Goal: Task Accomplishment & Management: Use online tool/utility

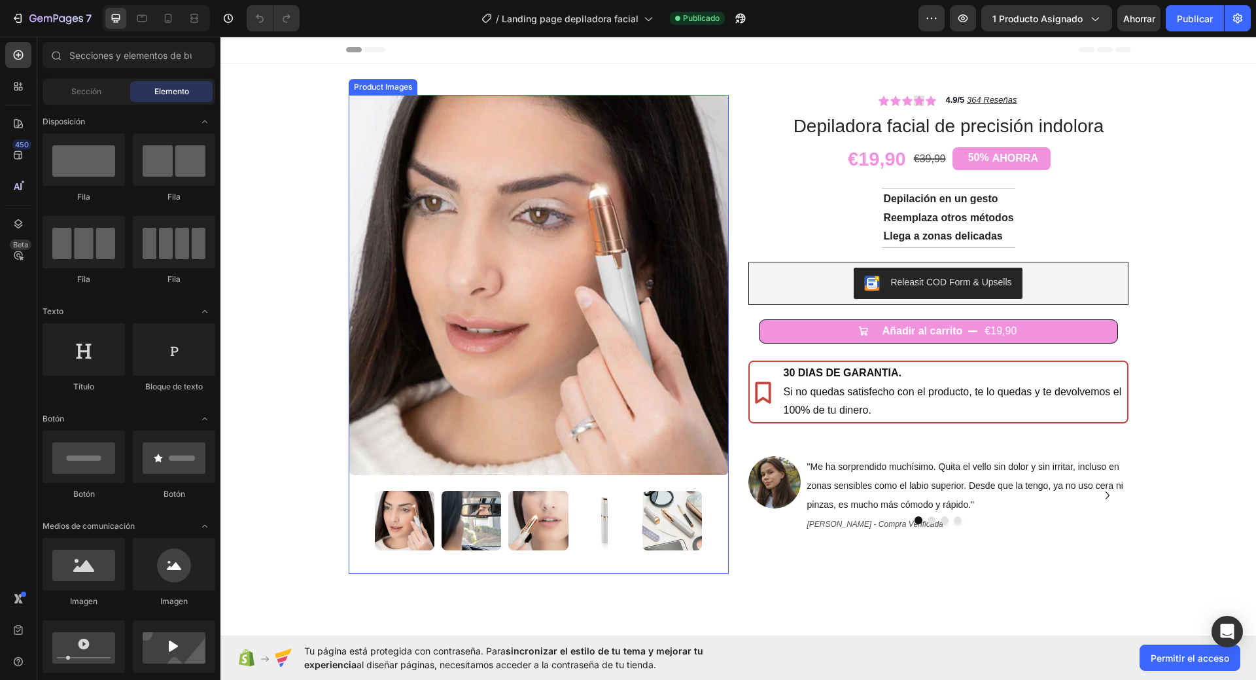
click at [497, 211] on img at bounding box center [539, 285] width 380 height 380
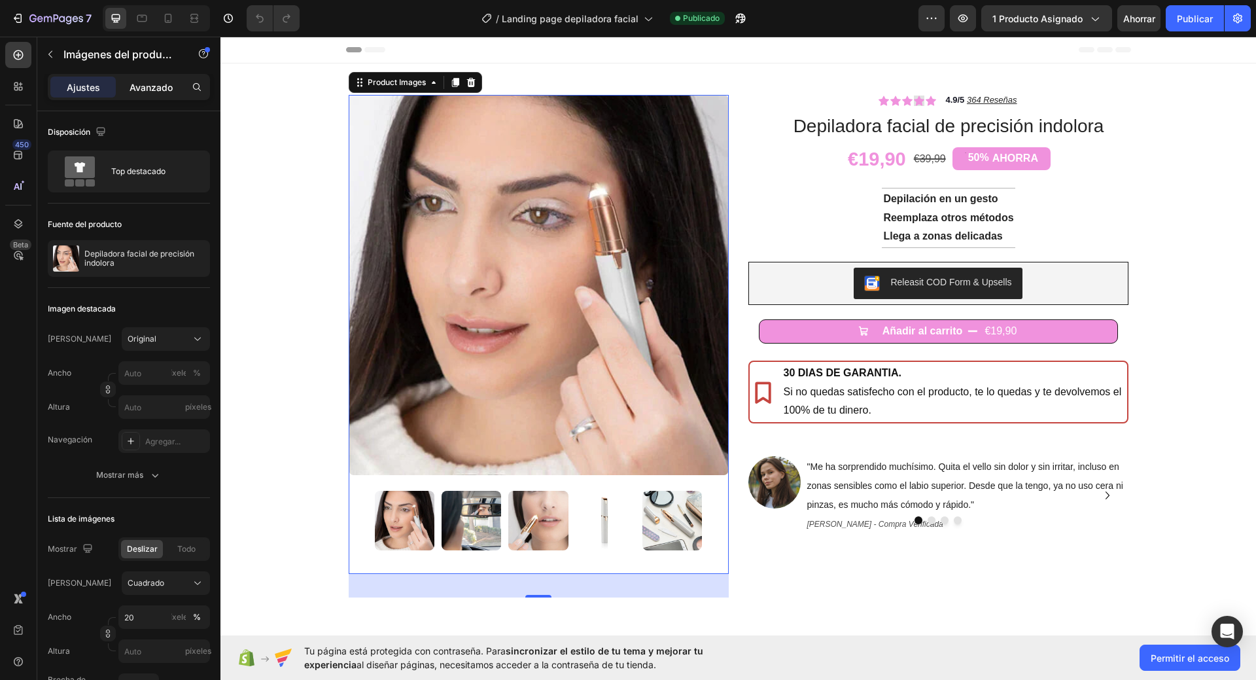
drag, startPoint x: 167, startPoint y: 86, endPoint x: 14, endPoint y: 164, distance: 172.6
click at [167, 86] on font "Avanzado" at bounding box center [151, 87] width 43 height 11
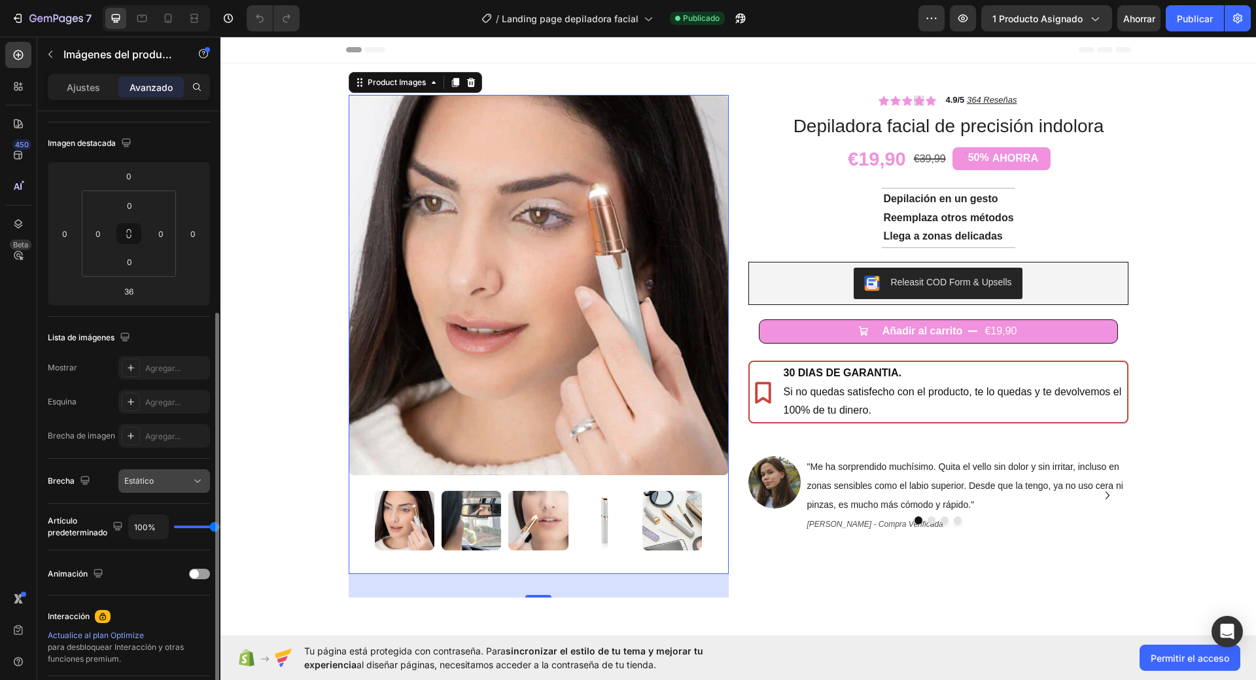
scroll to position [196, 0]
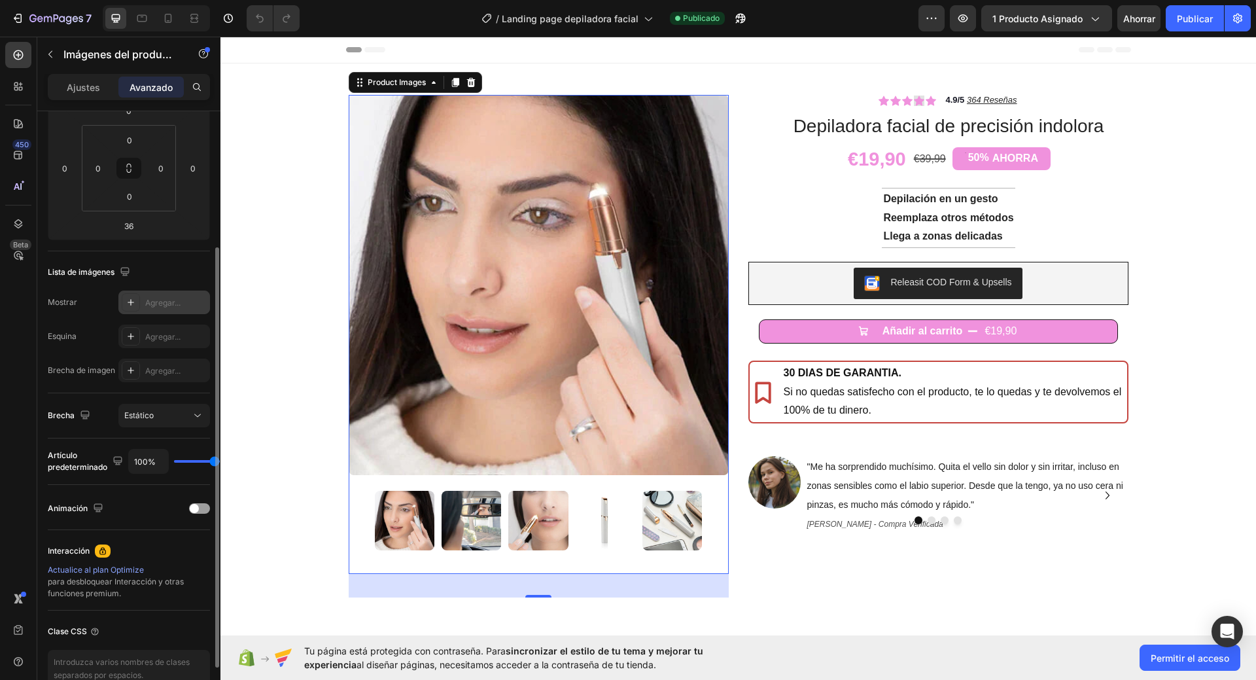
click at [164, 300] on font "Agregar..." at bounding box center [162, 303] width 35 height 10
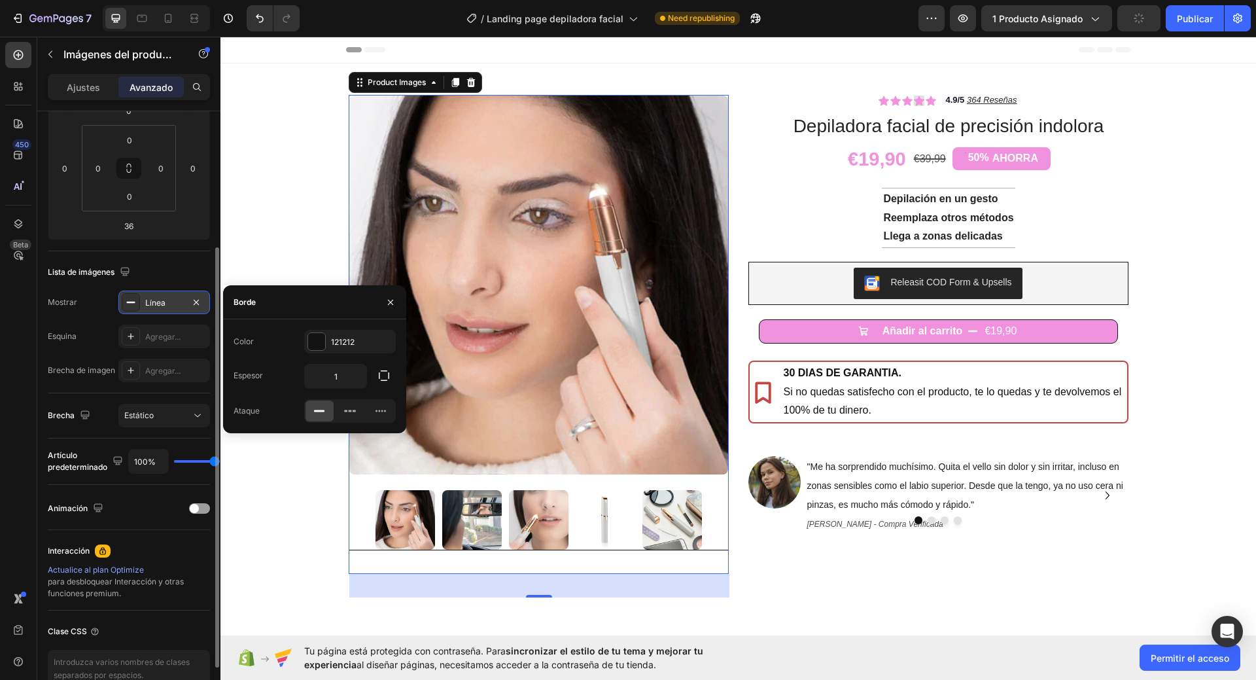
click at [156, 295] on div "Línea" at bounding box center [164, 303] width 92 height 24
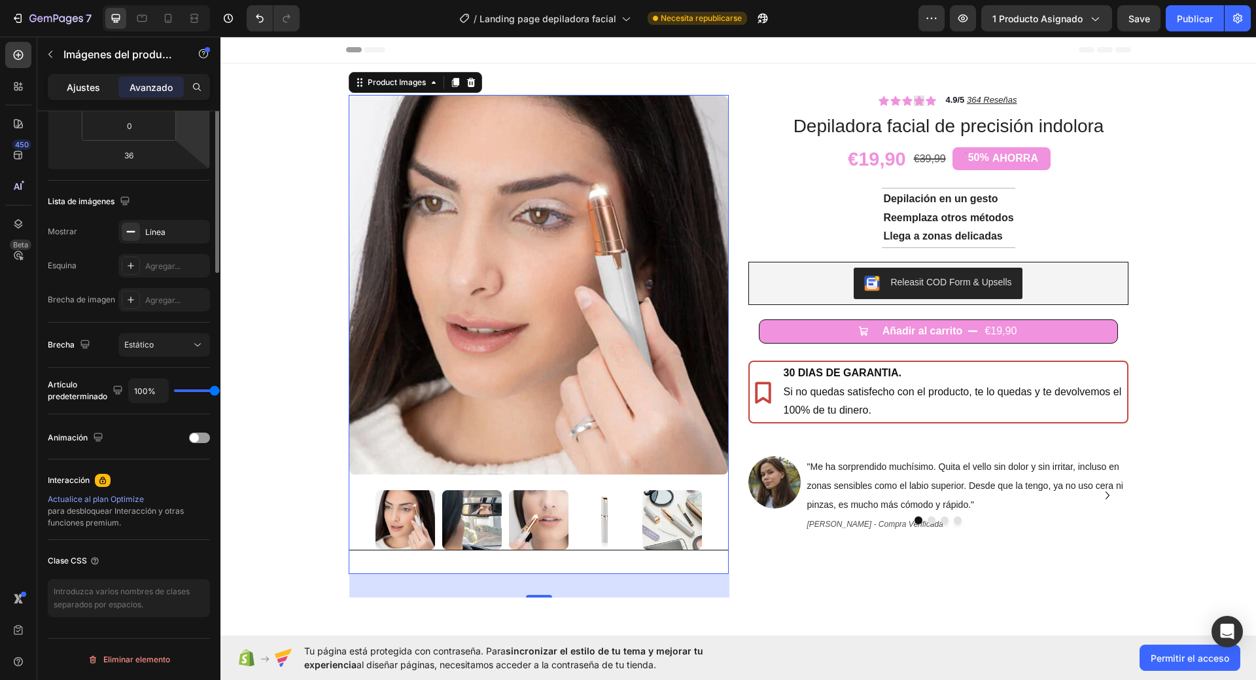
scroll to position [5, 0]
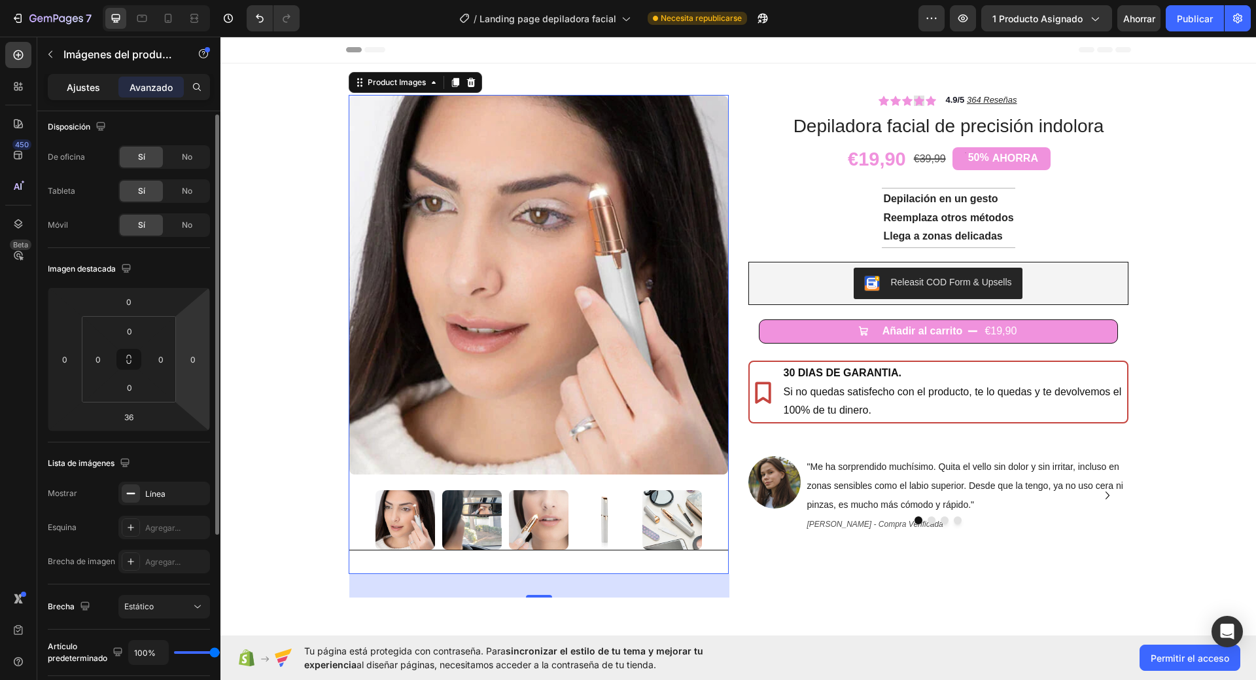
click at [77, 79] on div "Ajustes" at bounding box center [82, 87] width 65 height 21
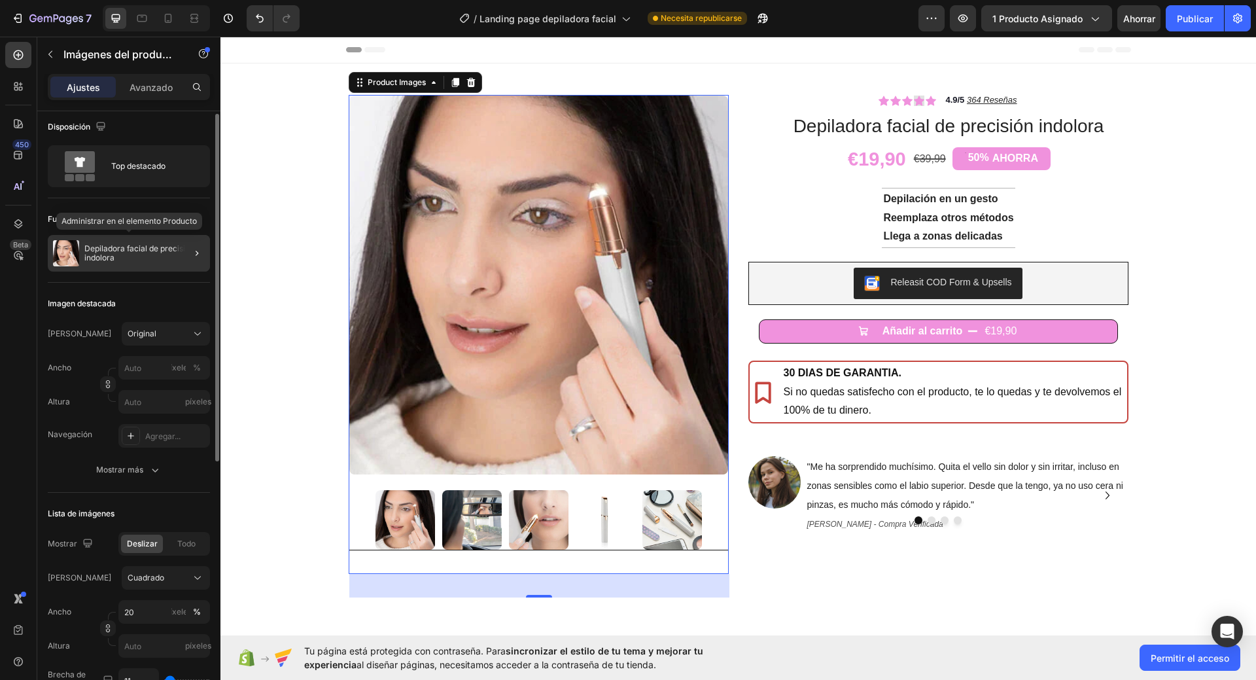
click at [156, 244] on font "Depiladora facial de precisión indolora" at bounding box center [140, 252] width 112 height 19
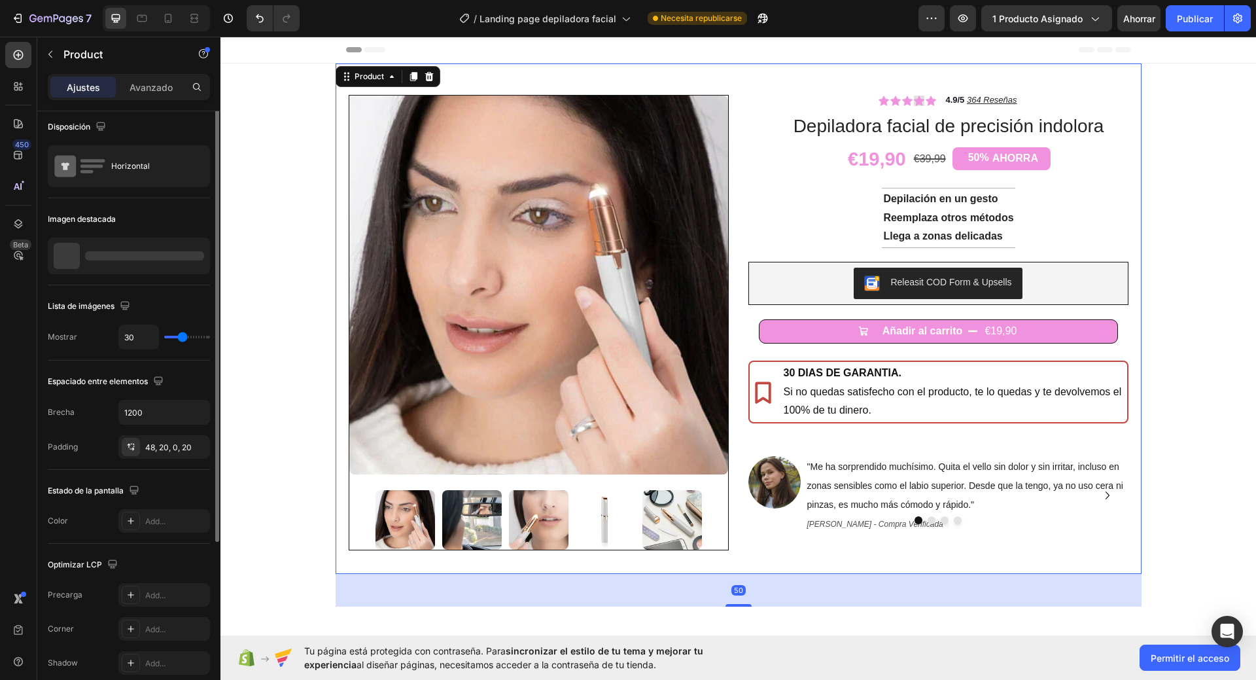
scroll to position [0, 0]
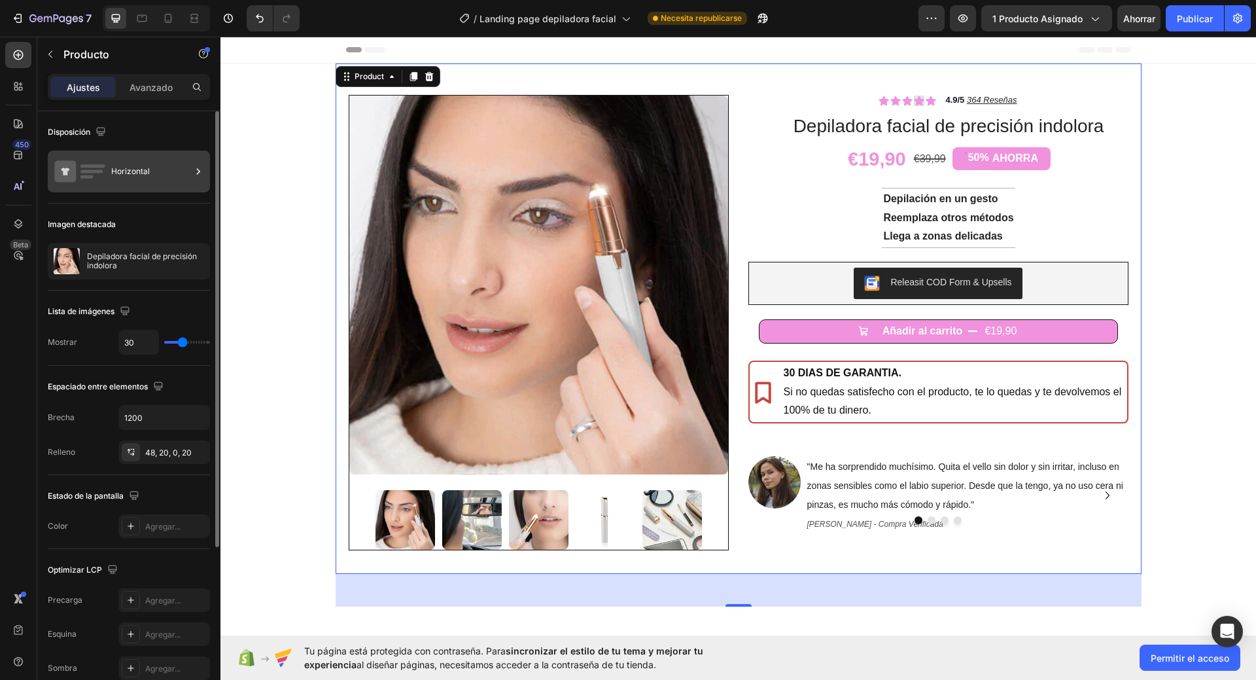
click at [98, 160] on icon at bounding box center [80, 171] width 52 height 30
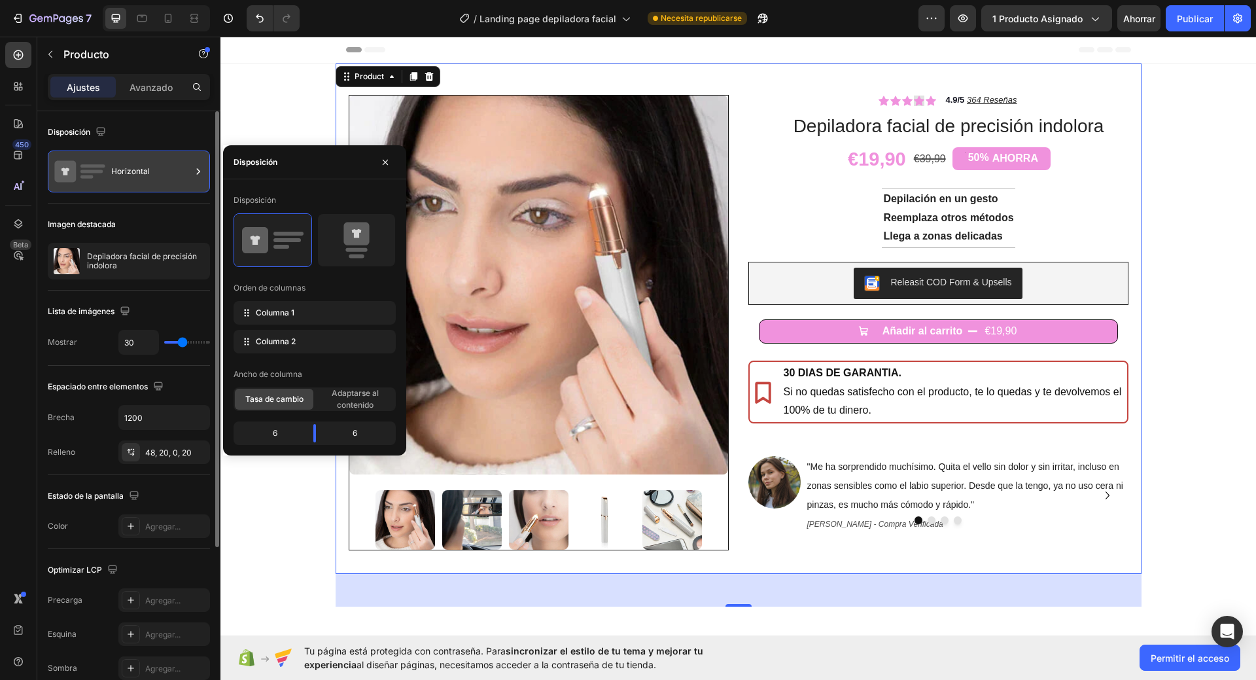
click at [119, 177] on div "Horizontal" at bounding box center [151, 171] width 80 height 30
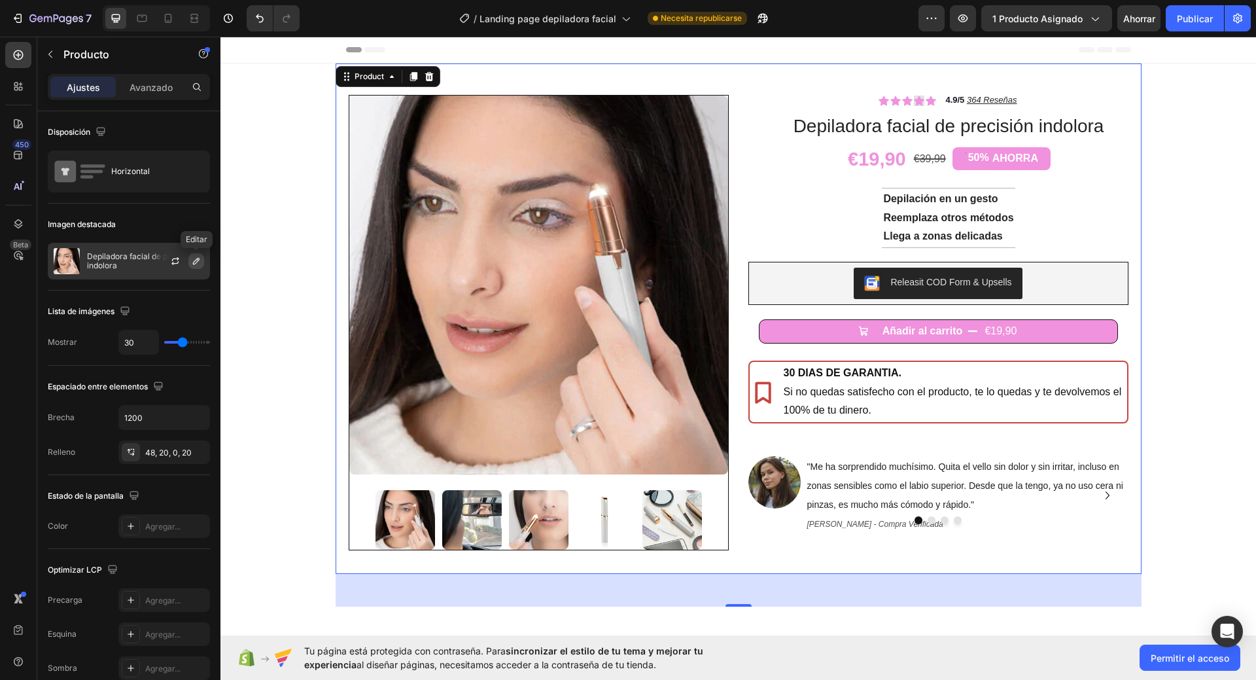
click at [200, 260] on icon "button" at bounding box center [196, 261] width 10 height 10
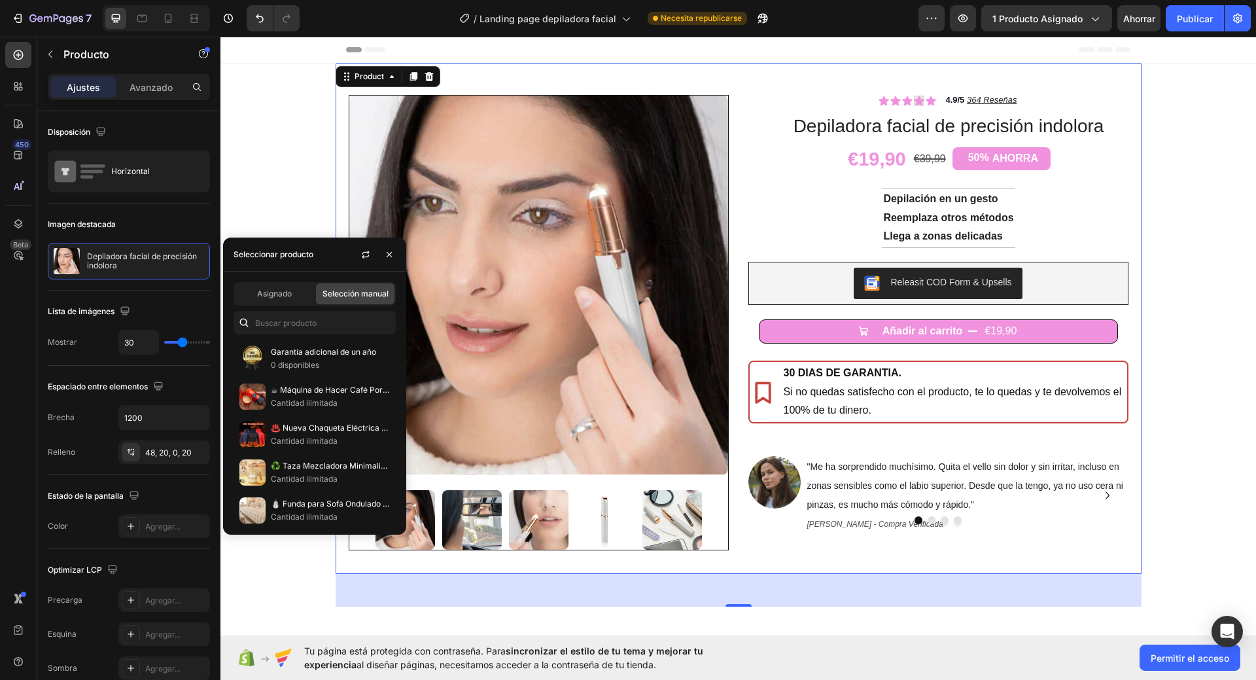
drag, startPoint x: 359, startPoint y: 295, endPoint x: 279, endPoint y: 253, distance: 90.1
click at [359, 295] on font "Selección manual" at bounding box center [356, 294] width 66 height 10
click at [366, 296] on font "Selección manual" at bounding box center [356, 294] width 66 height 10
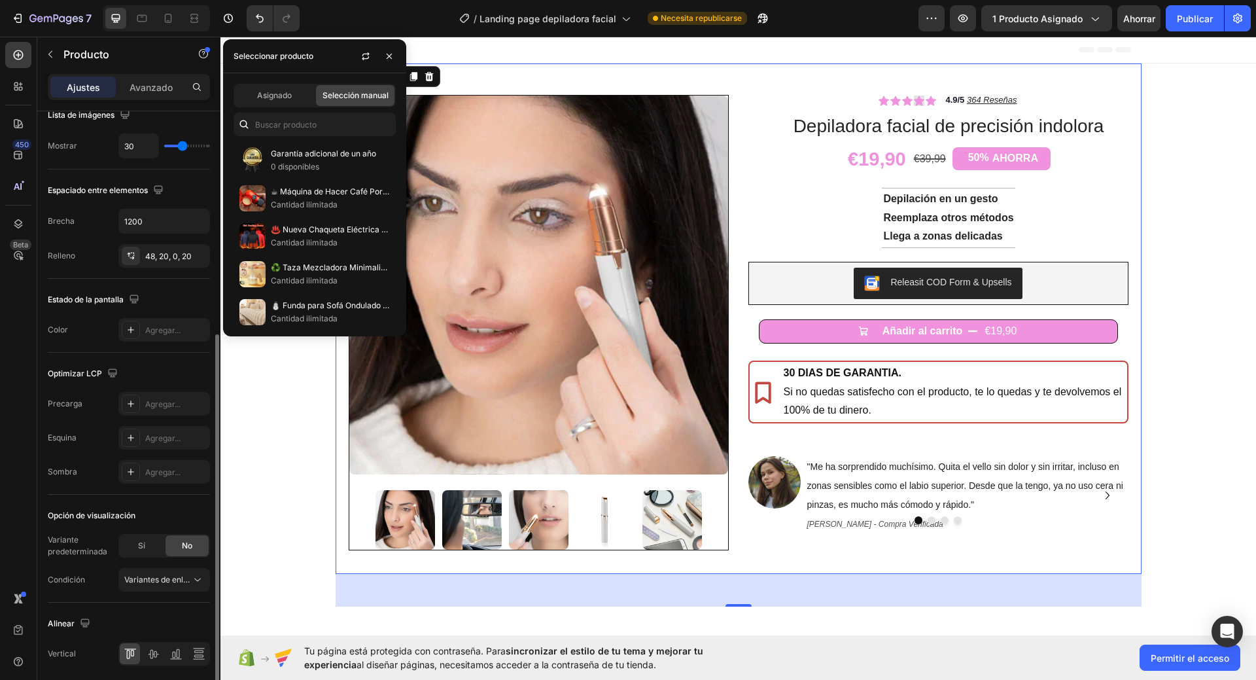
scroll to position [245, 0]
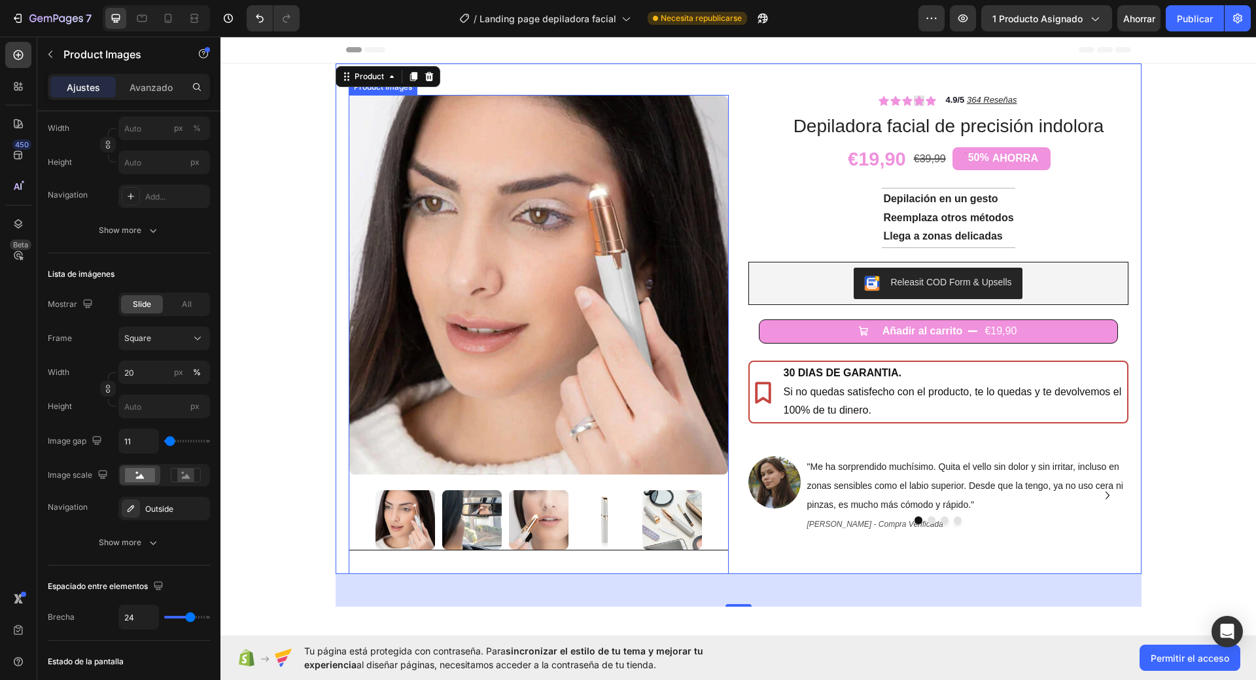
click at [391, 505] on img at bounding box center [406, 520] width 60 height 60
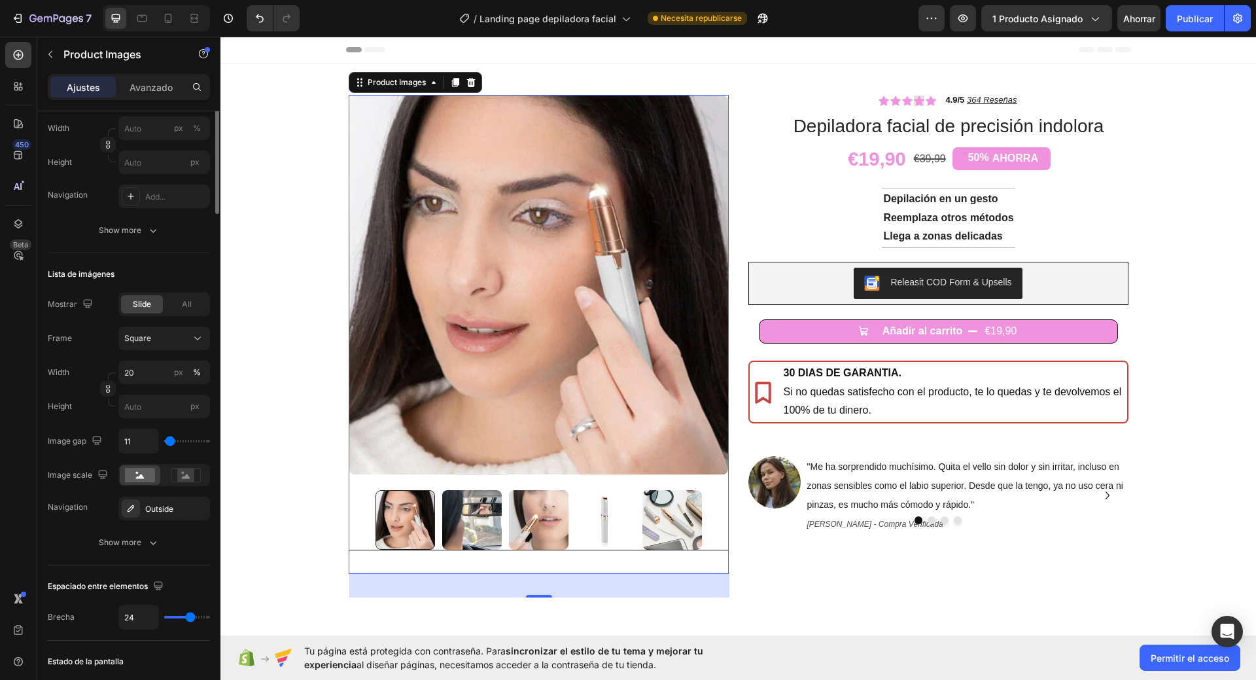
scroll to position [0, 0]
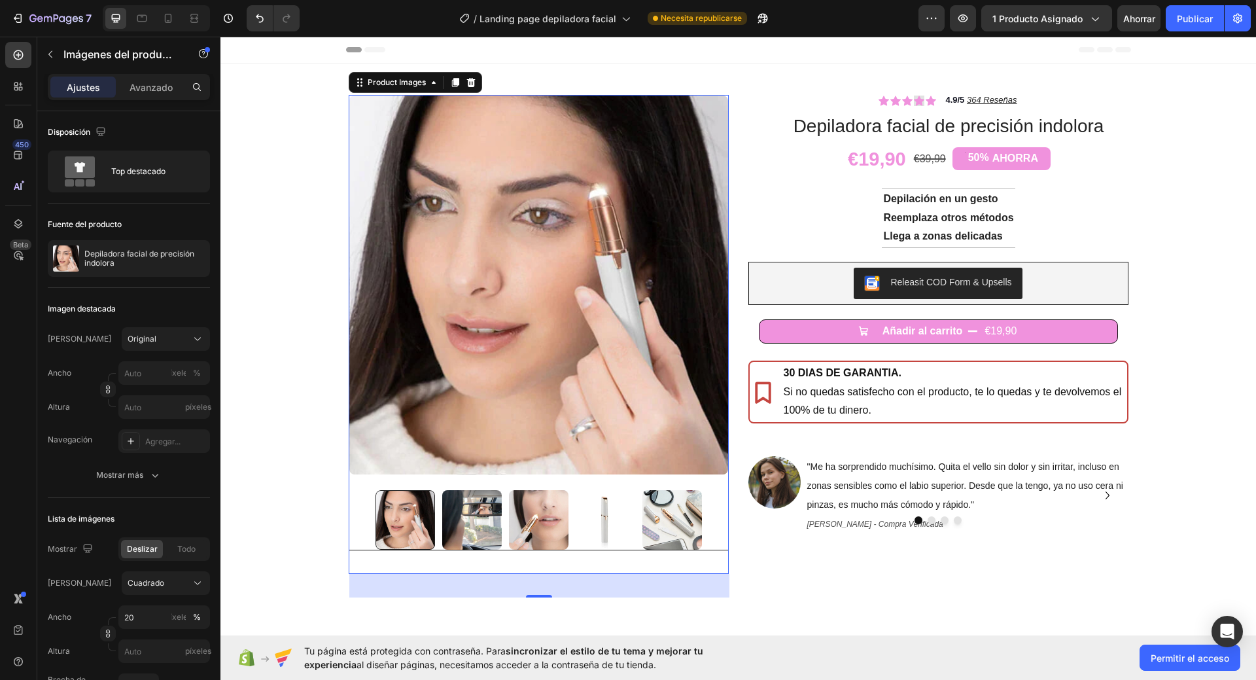
click at [413, 504] on div at bounding box center [406, 520] width 60 height 60
drag, startPoint x: 427, startPoint y: 80, endPoint x: 426, endPoint y: 92, distance: 11.8
click at [429, 87] on icon at bounding box center [434, 82] width 10 height 10
click at [430, 184] on img at bounding box center [538, 285] width 379 height 379
click at [468, 190] on img at bounding box center [538, 285] width 379 height 379
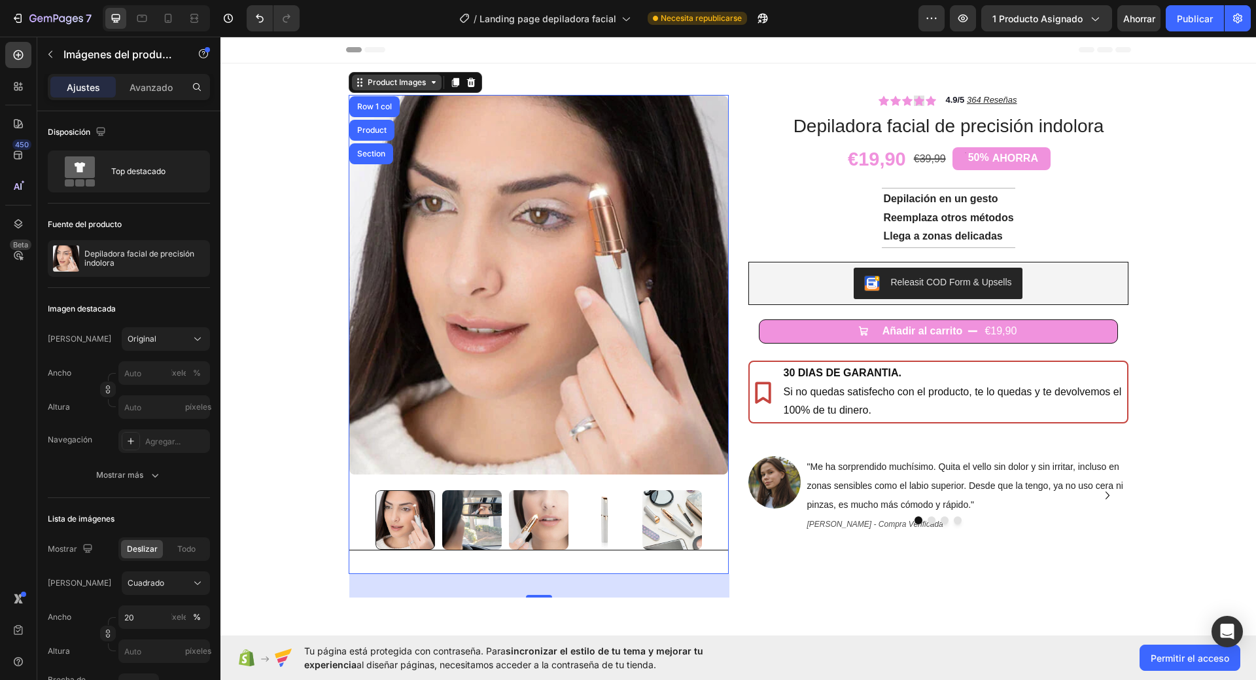
click at [411, 81] on div "Product Images" at bounding box center [396, 83] width 63 height 12
click at [423, 308] on img at bounding box center [538, 285] width 379 height 379
